Goal: Task Accomplishment & Management: Use online tool/utility

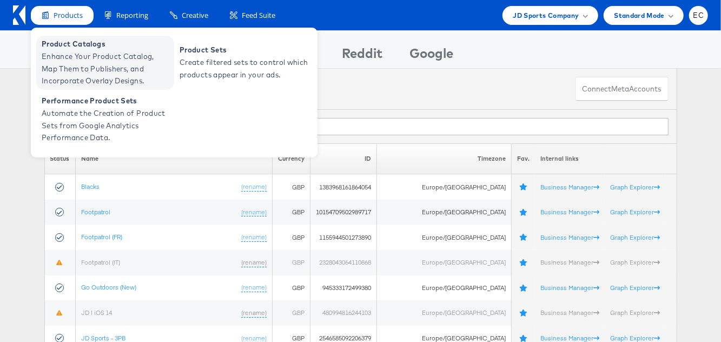
click at [93, 67] on span "Enhance Your Product Catalog, Map Them to Publishers, and Incorporate Overlay D…" at bounding box center [107, 68] width 130 height 37
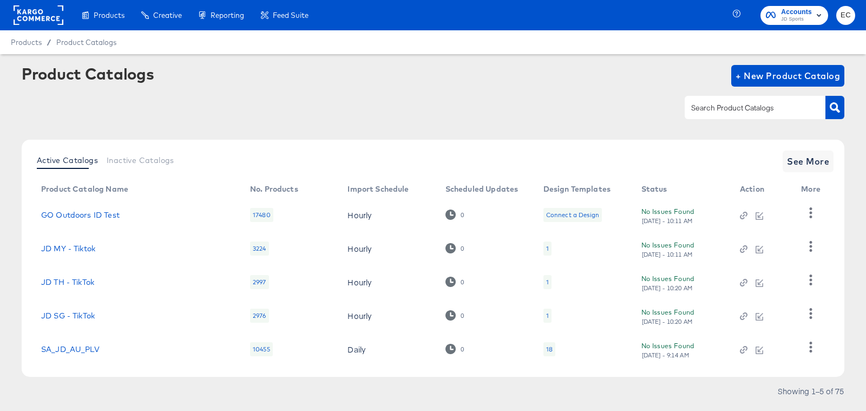
click at [772, 112] on input "text" at bounding box center [746, 108] width 115 height 12
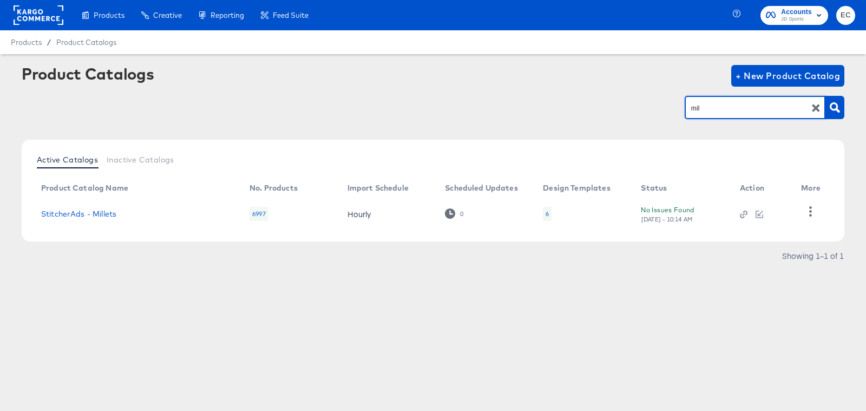
drag, startPoint x: 711, startPoint y: 108, endPoint x: 631, endPoint y: 106, distance: 80.1
click at [631, 106] on div "mil" at bounding box center [433, 107] width 822 height 24
type input "go"
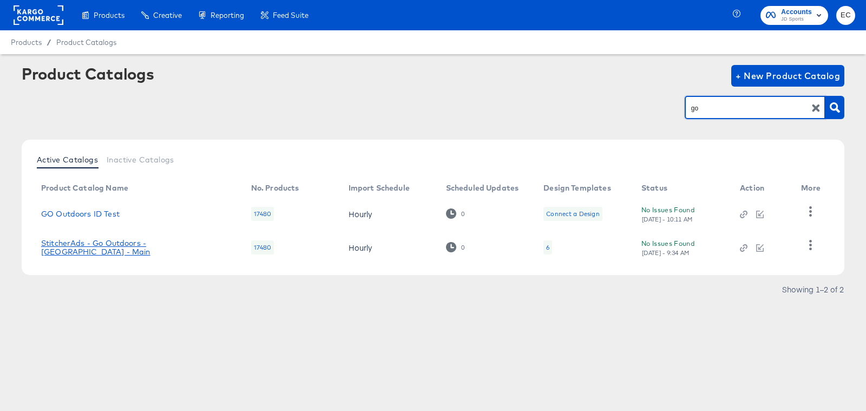
click at [129, 242] on link "StitcherAds - Go Outdoors - UK - Main" at bounding box center [135, 247] width 188 height 17
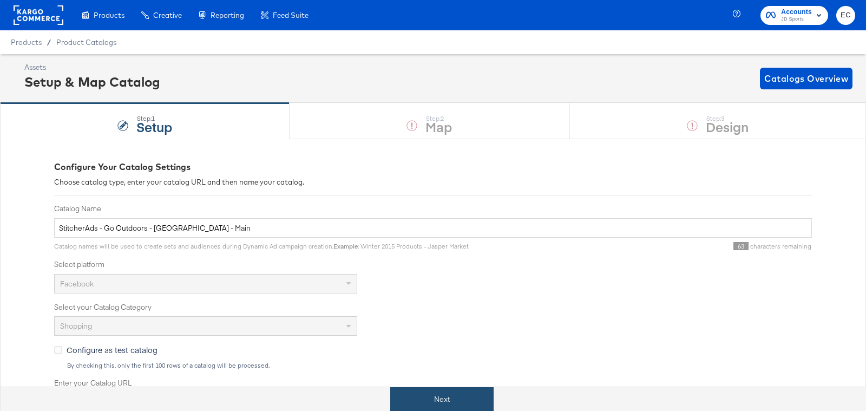
click at [424, 389] on button "Next" at bounding box center [441, 399] width 103 height 24
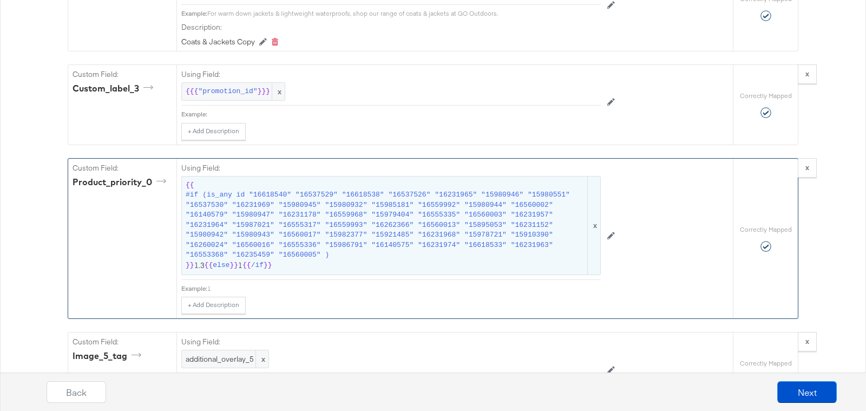
scroll to position [1575, 0]
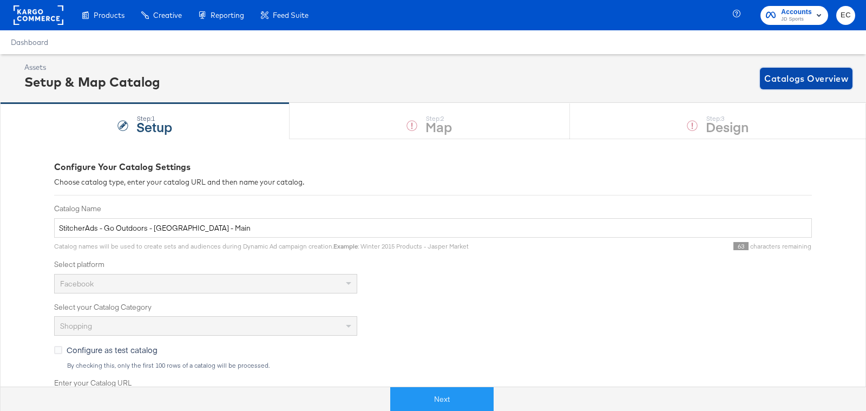
click at [814, 78] on span "Catalogs Overview" at bounding box center [806, 78] width 84 height 15
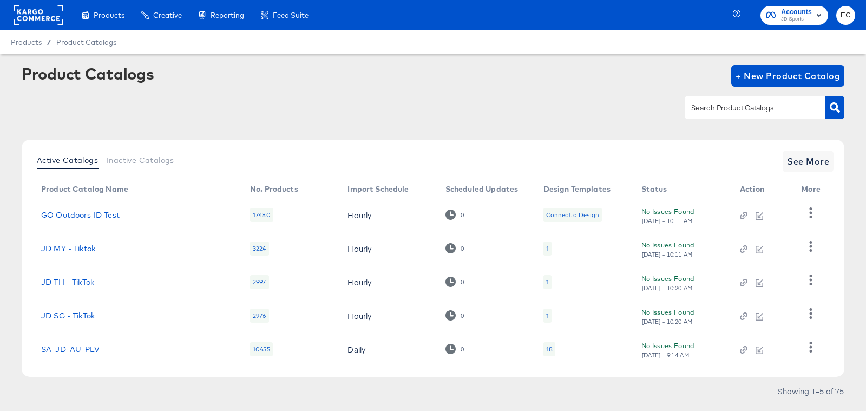
click at [714, 111] on input "text" at bounding box center [746, 108] width 115 height 12
type input "b"
type input "mil"
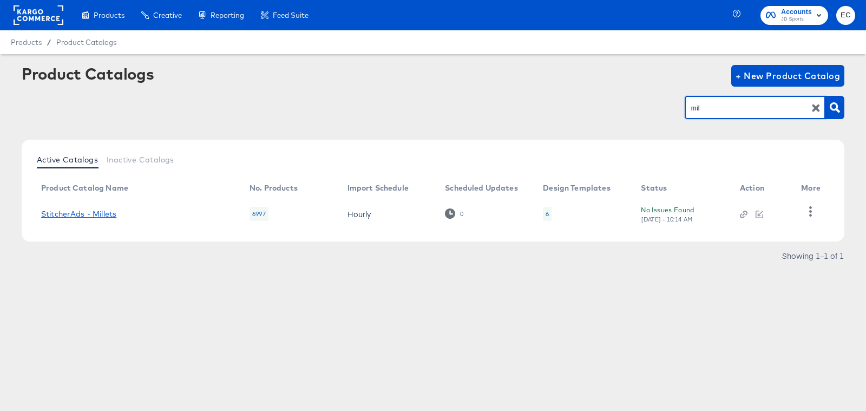
click at [84, 213] on link "StitcherAds - Millets" at bounding box center [78, 213] width 75 height 9
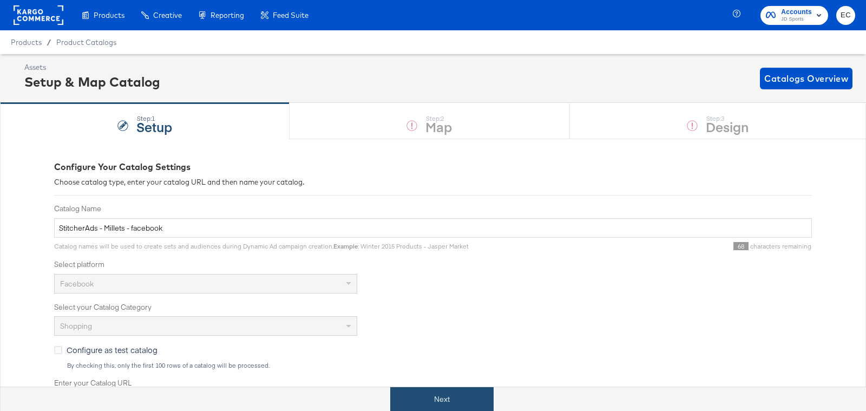
click at [434, 397] on button "Next" at bounding box center [441, 399] width 103 height 24
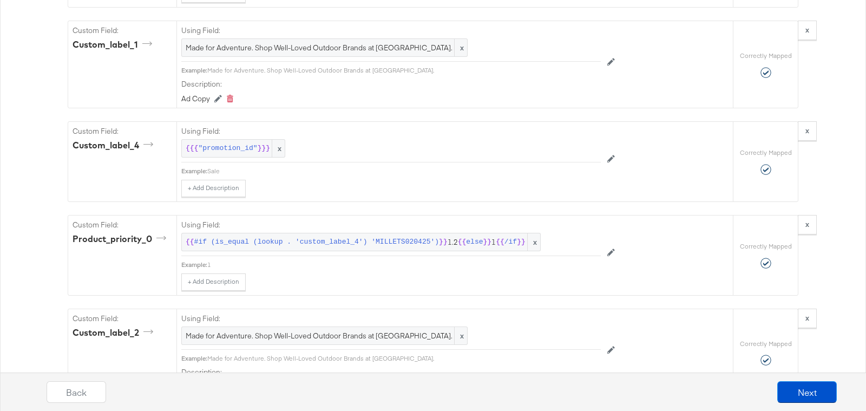
scroll to position [1597, 0]
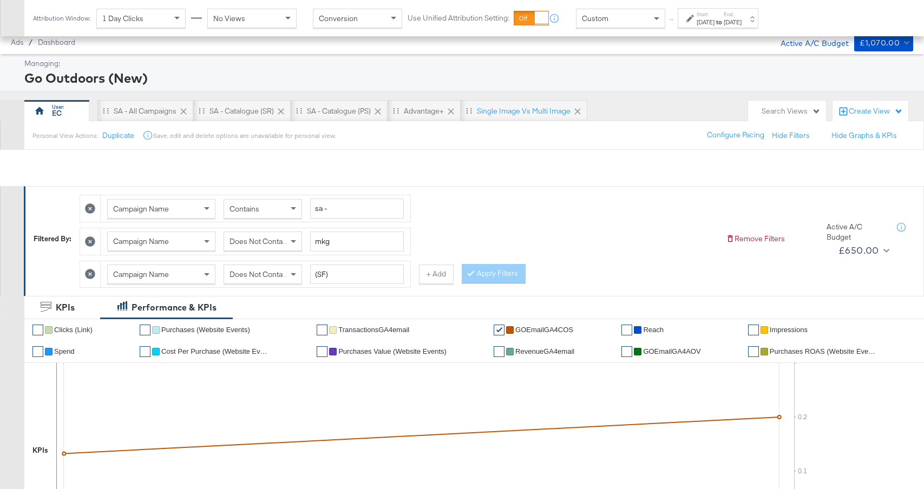
scroll to position [603, 0]
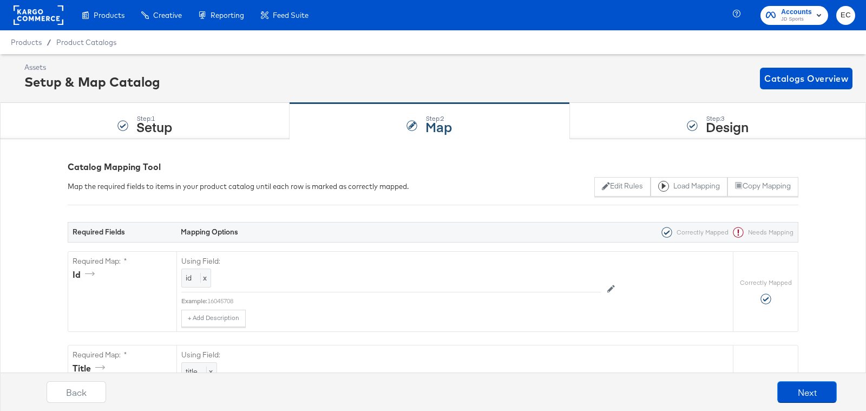
scroll to position [1575, 0]
